Goal: Task Accomplishment & Management: Use online tool/utility

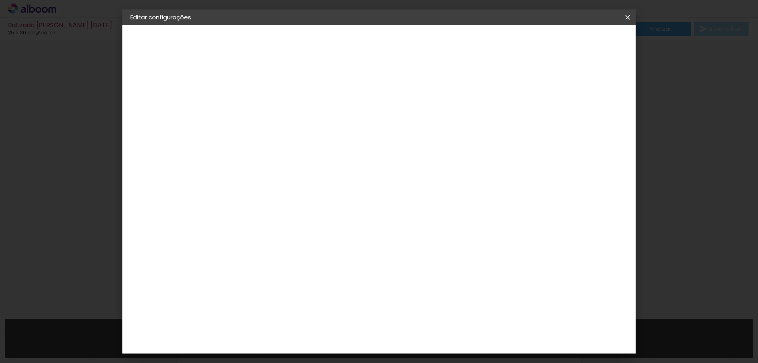
scroll to position [8575, 0]
drag, startPoint x: 632, startPoint y: 16, endPoint x: 442, endPoint y: 29, distance: 191.2
click at [632, 16] on iron-icon at bounding box center [627, 17] width 9 height 8
click at [240, 234] on input "30" at bounding box center [234, 240] width 21 height 12
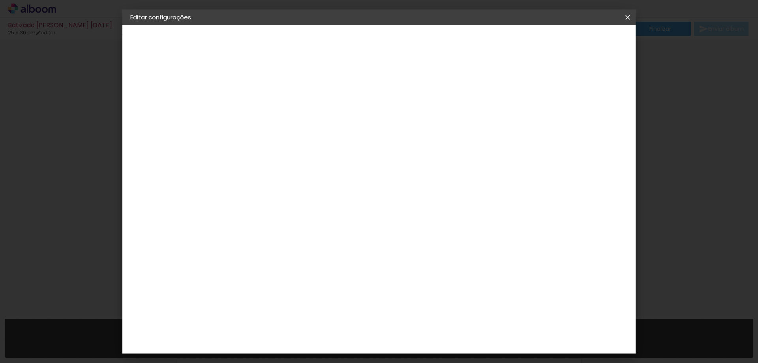
click at [426, 284] on input "50" at bounding box center [423, 286] width 21 height 12
type input "60"
type paper-input "60"
click at [447, 88] on div "30 cm cm cm mm A maioria das encadernadoras sugere 5mm de sangria." at bounding box center [411, 56] width 373 height 63
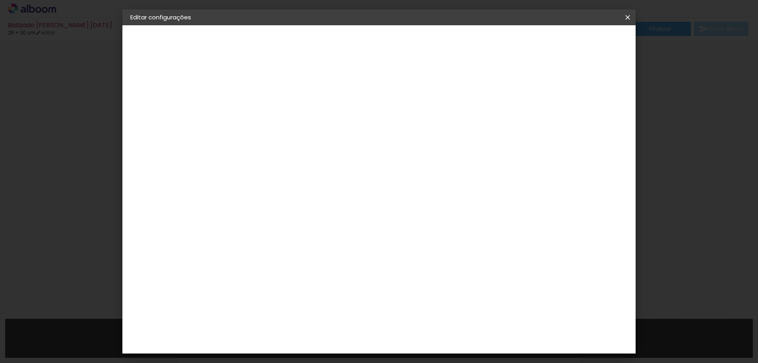
click at [579, 43] on span "Salvar configurações" at bounding box center [549, 42] width 58 height 6
click at [579, 39] on span "Salvar configurações" at bounding box center [549, 42] width 58 height 6
